Goal: Use online tool/utility: Use online tool/utility

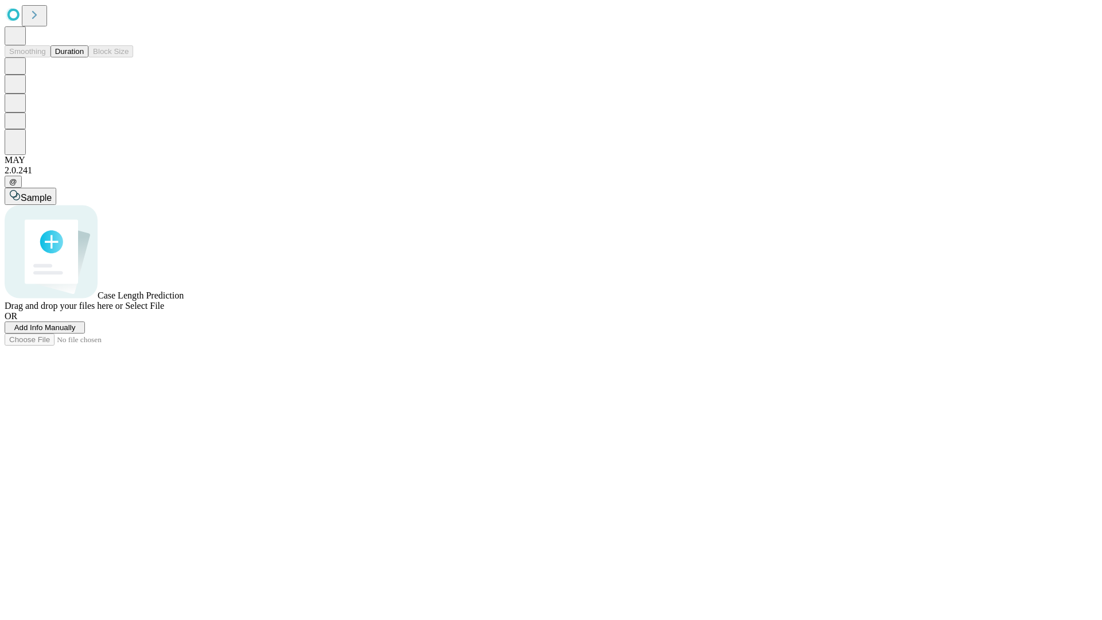
click at [84, 57] on button "Duration" at bounding box center [69, 51] width 38 height 12
click at [76, 332] on span "Add Info Manually" at bounding box center [44, 327] width 61 height 9
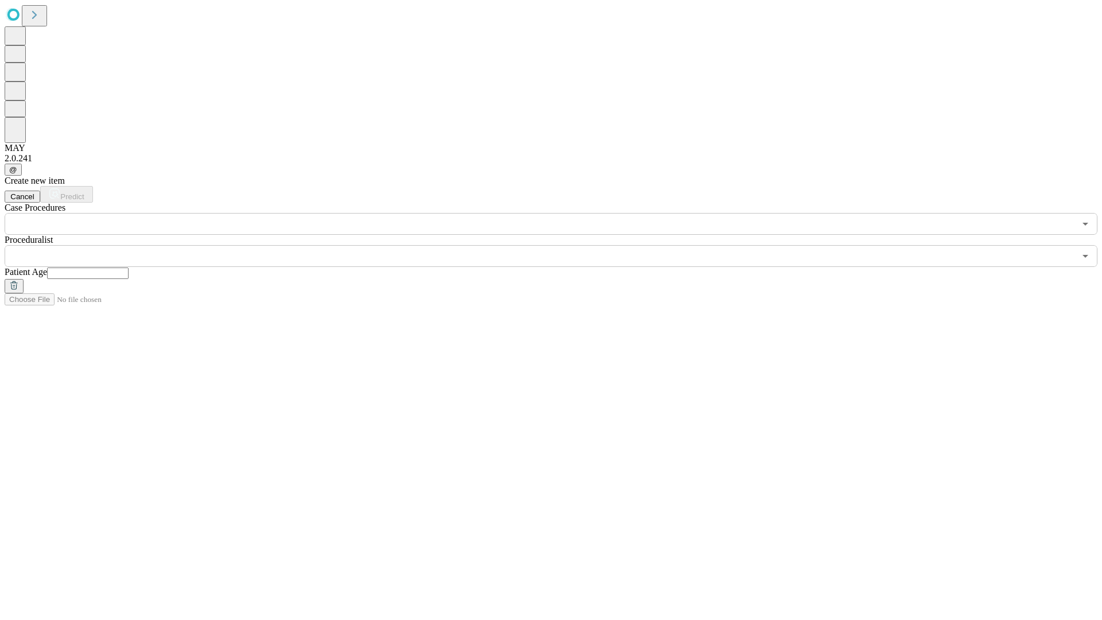
click at [129, 267] on input "text" at bounding box center [87, 272] width 81 height 11
type input "**"
click at [559, 245] on input "text" at bounding box center [540, 256] width 1070 height 22
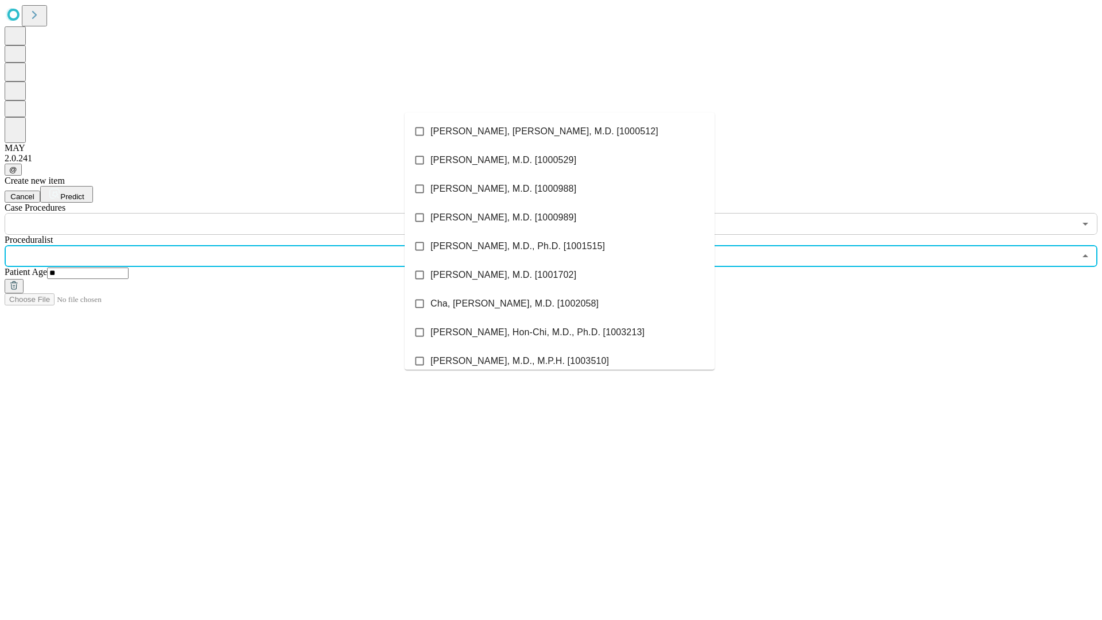
click at [559, 131] on li "[PERSON_NAME], [PERSON_NAME], M.D. [1000512]" at bounding box center [559, 131] width 310 height 29
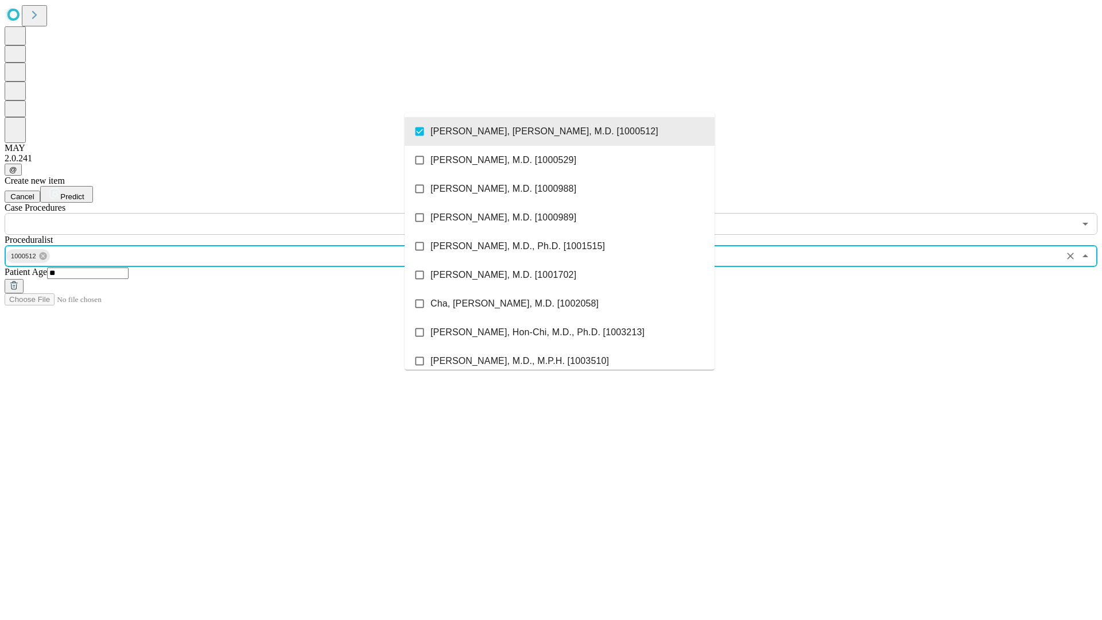
click at [241, 213] on input "text" at bounding box center [540, 224] width 1070 height 22
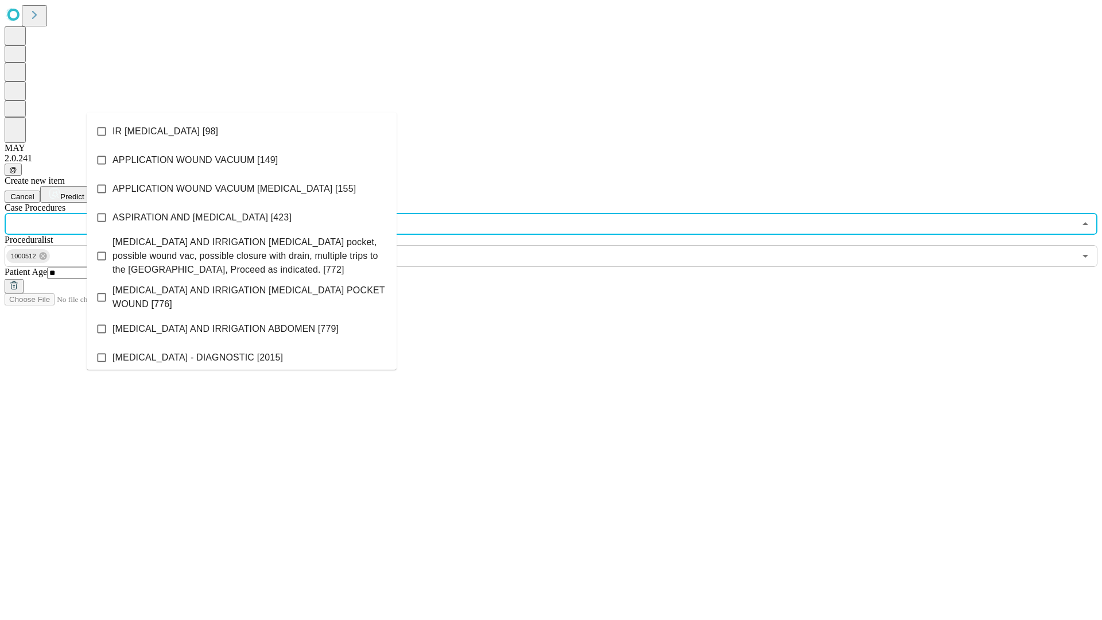
click at [242, 131] on li "IR [MEDICAL_DATA] [98]" at bounding box center [242, 131] width 310 height 29
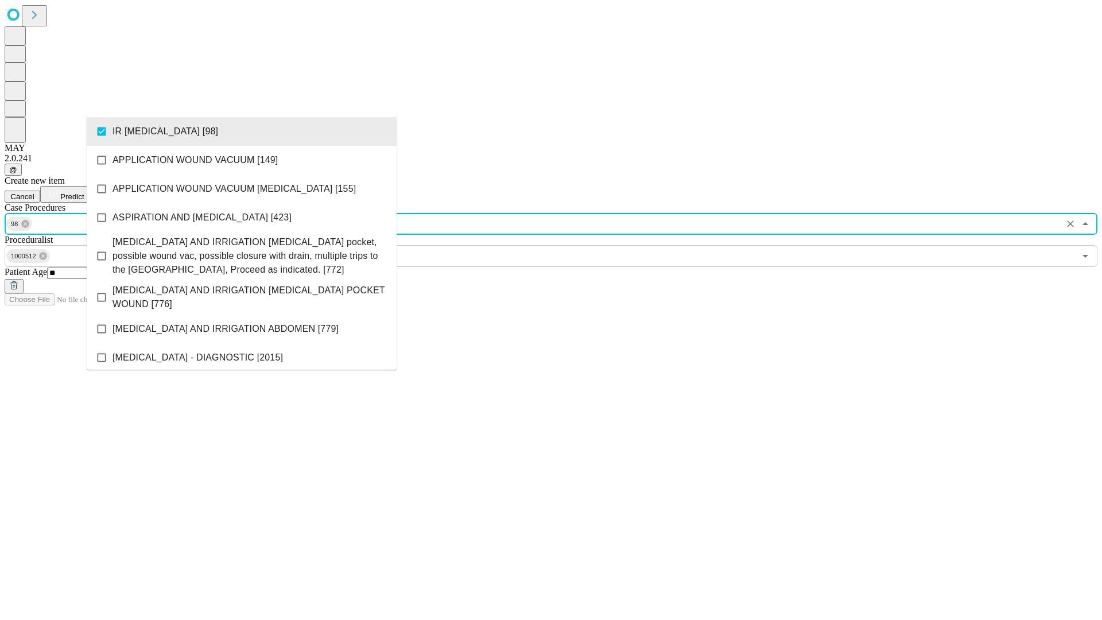
click at [84, 192] on span "Predict" at bounding box center [72, 196] width 24 height 9
